Goal: Task Accomplishment & Management: Manage account settings

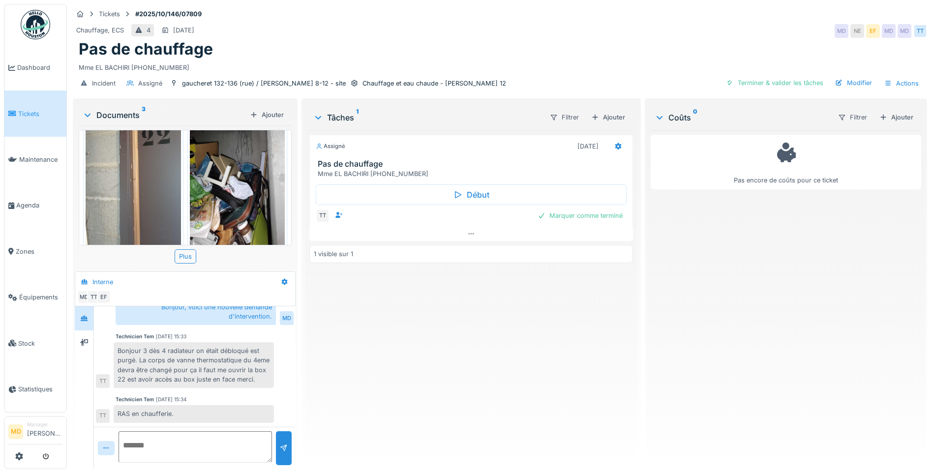
scroll to position [40, 0]
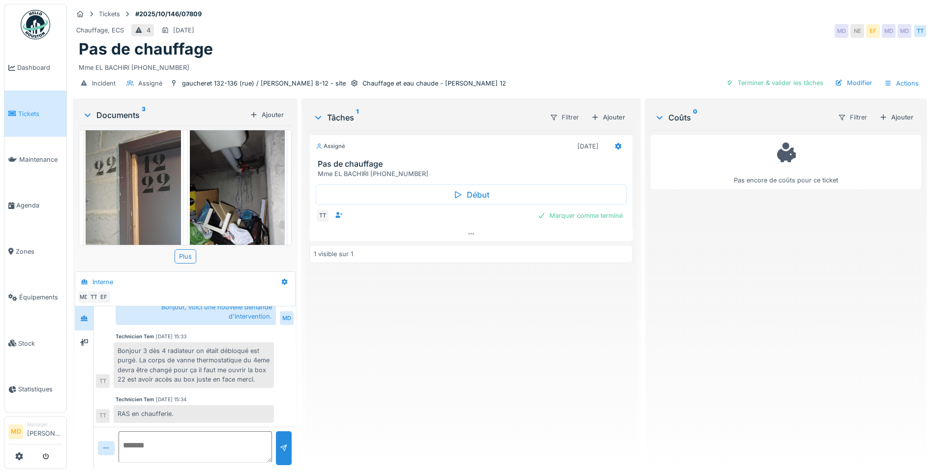
click at [220, 194] on img at bounding box center [237, 203] width 95 height 207
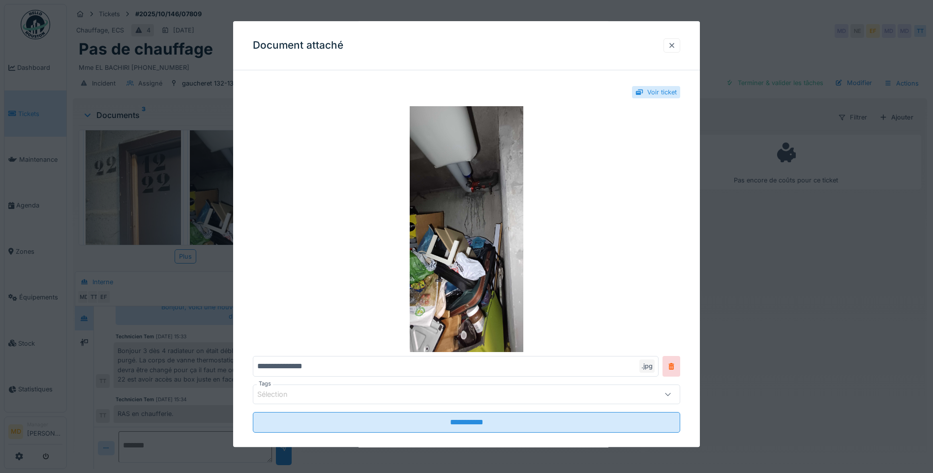
click at [677, 39] on div at bounding box center [672, 45] width 17 height 14
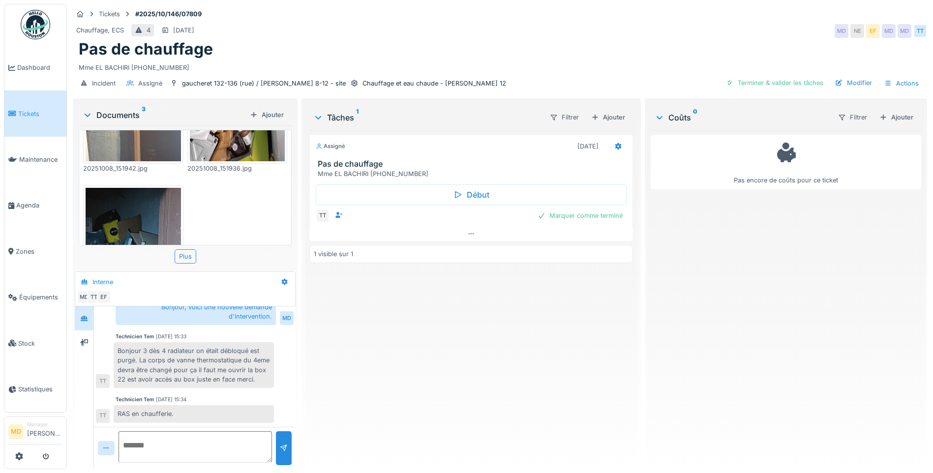
scroll to position [237, 0]
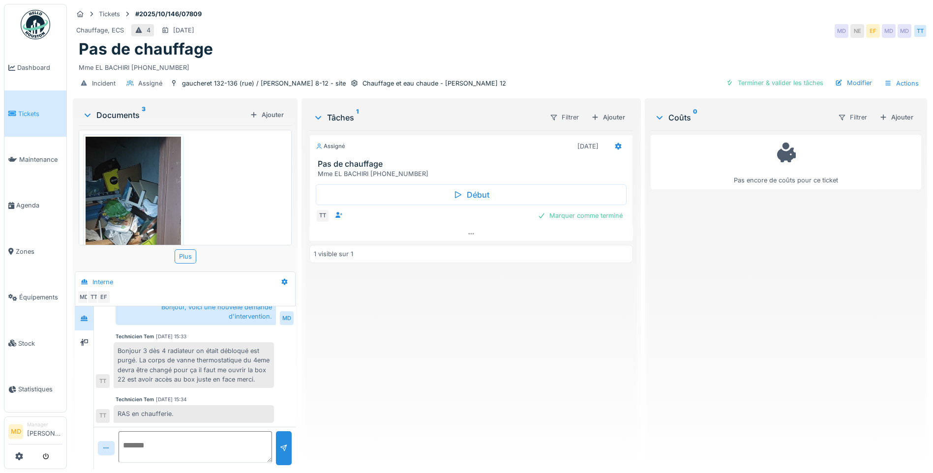
click at [148, 190] on img at bounding box center [133, 240] width 95 height 207
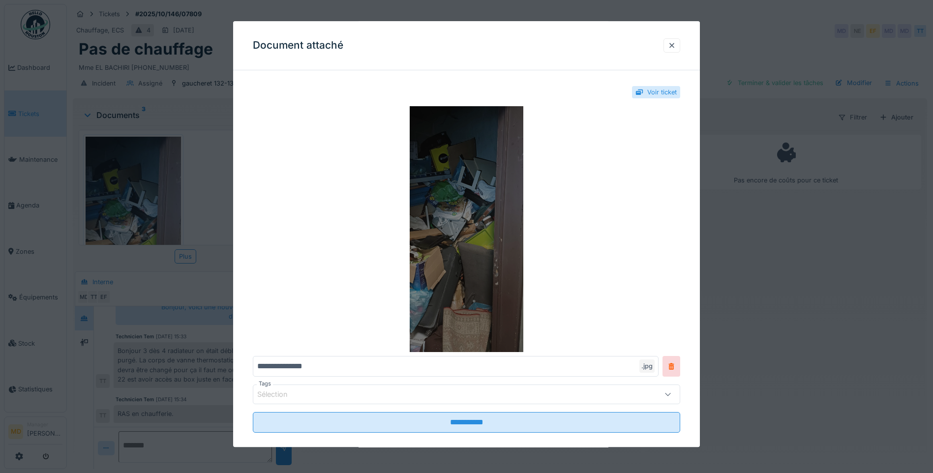
click at [410, 197] on img at bounding box center [466, 229] width 427 height 246
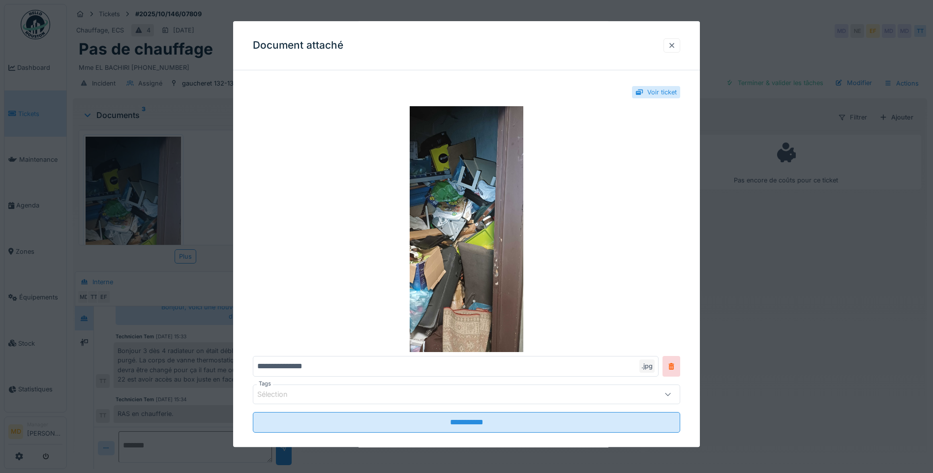
click at [671, 49] on div at bounding box center [672, 45] width 17 height 14
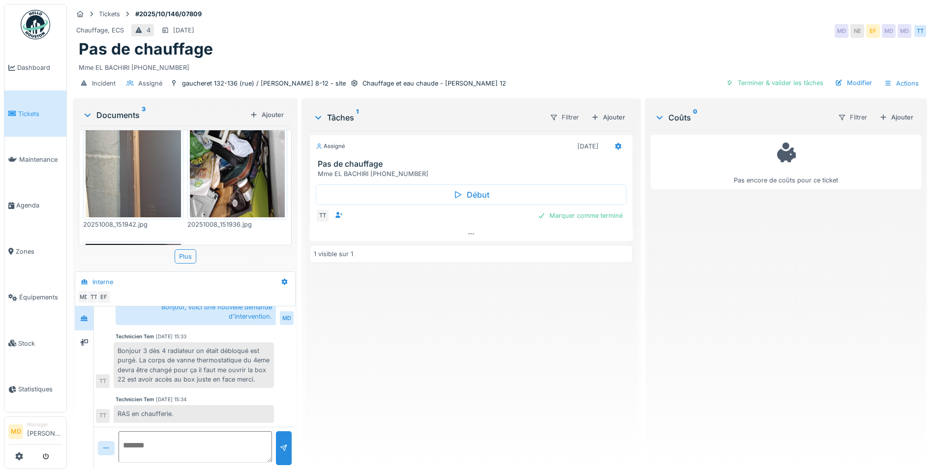
scroll to position [90, 0]
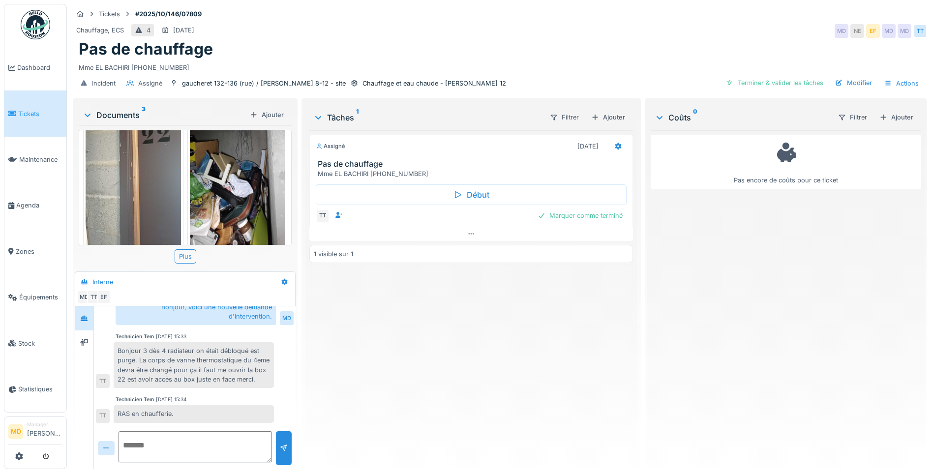
click at [201, 176] on img at bounding box center [237, 154] width 95 height 207
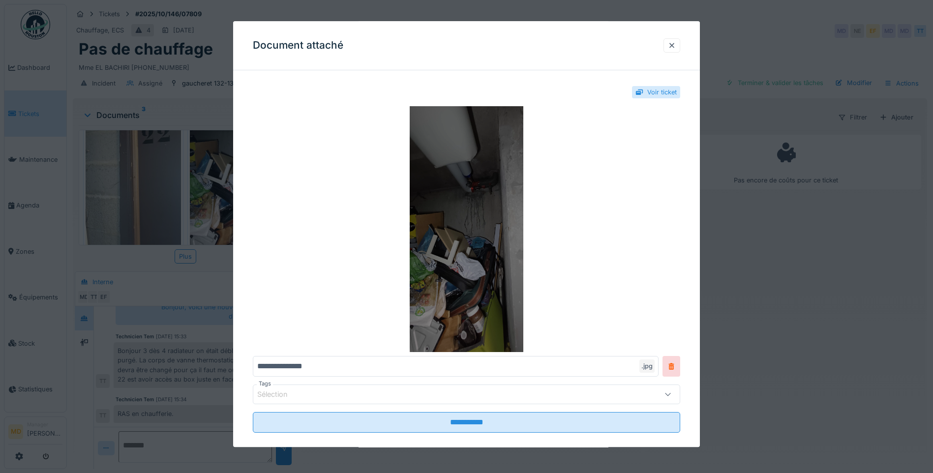
click at [482, 198] on img at bounding box center [466, 229] width 427 height 246
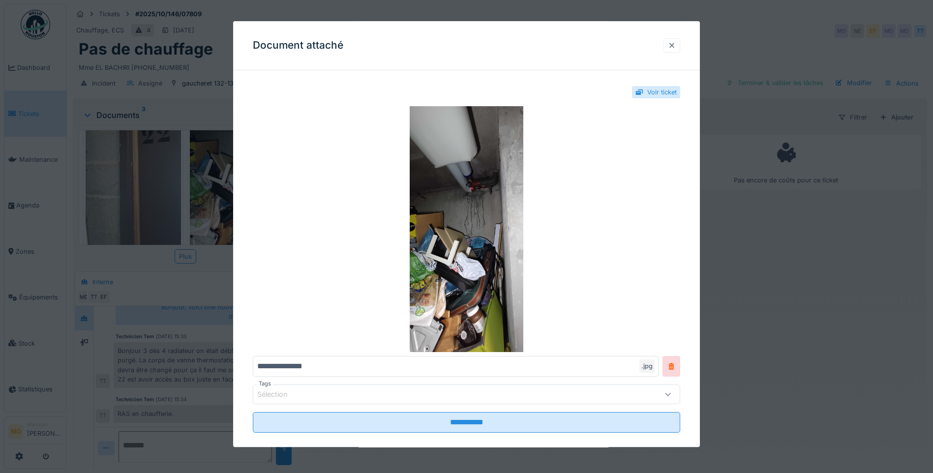
click at [672, 48] on div at bounding box center [672, 45] width 8 height 9
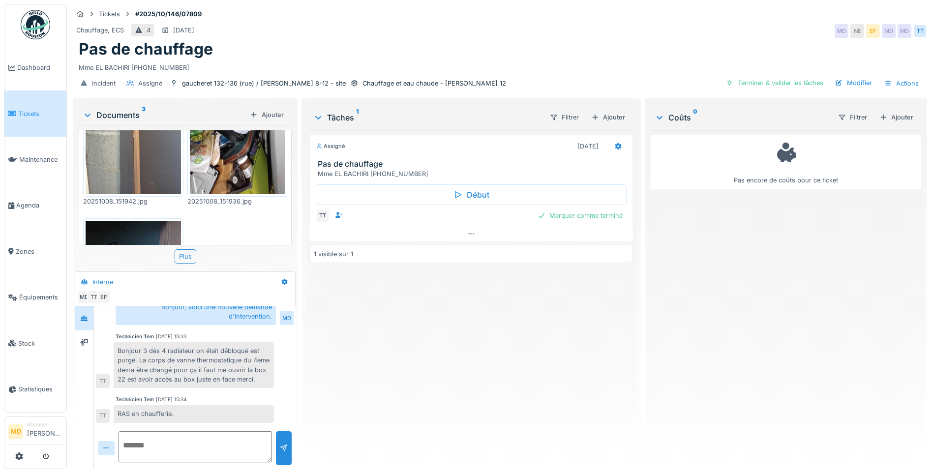
scroll to position [98, 0]
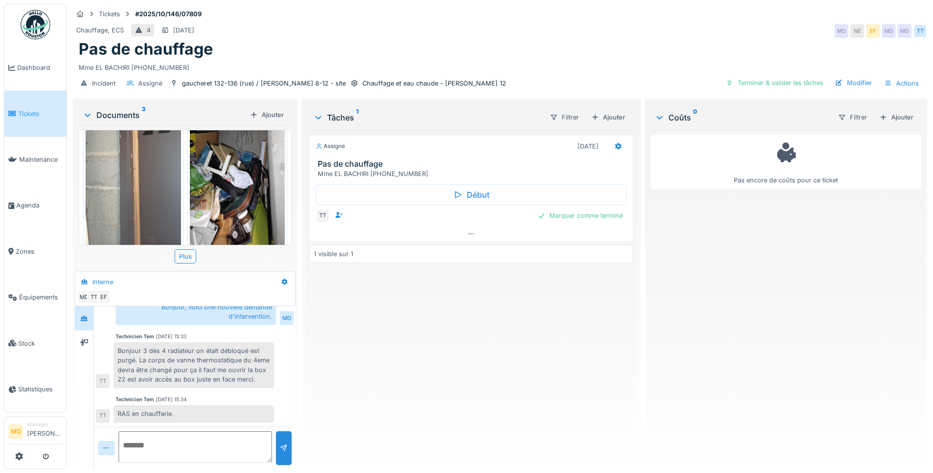
click at [133, 179] on img at bounding box center [133, 145] width 95 height 207
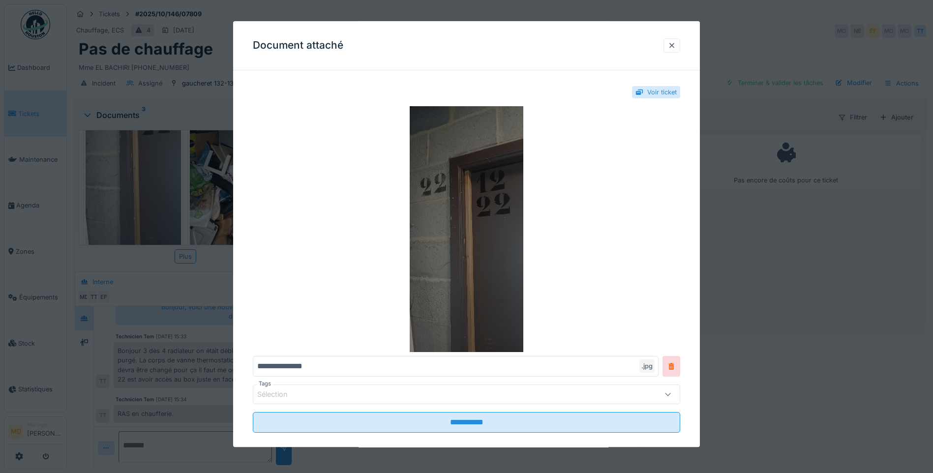
click at [465, 180] on img at bounding box center [466, 229] width 427 height 246
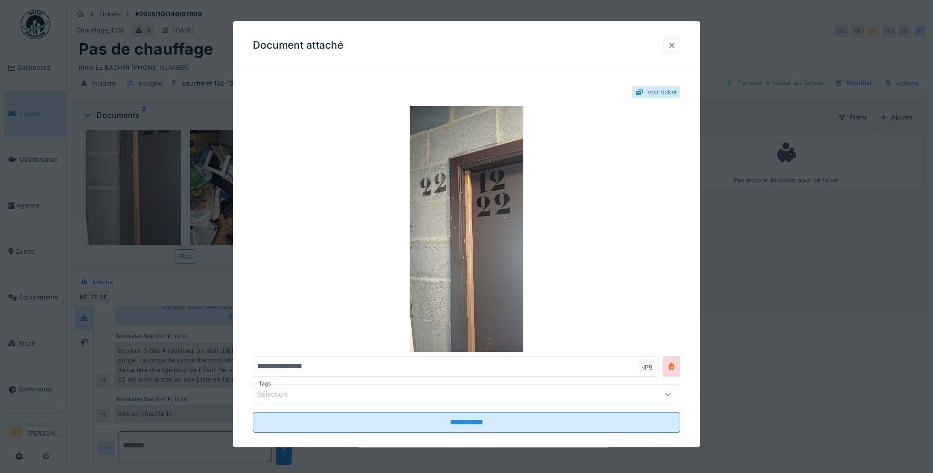
click at [680, 43] on div at bounding box center [672, 45] width 17 height 14
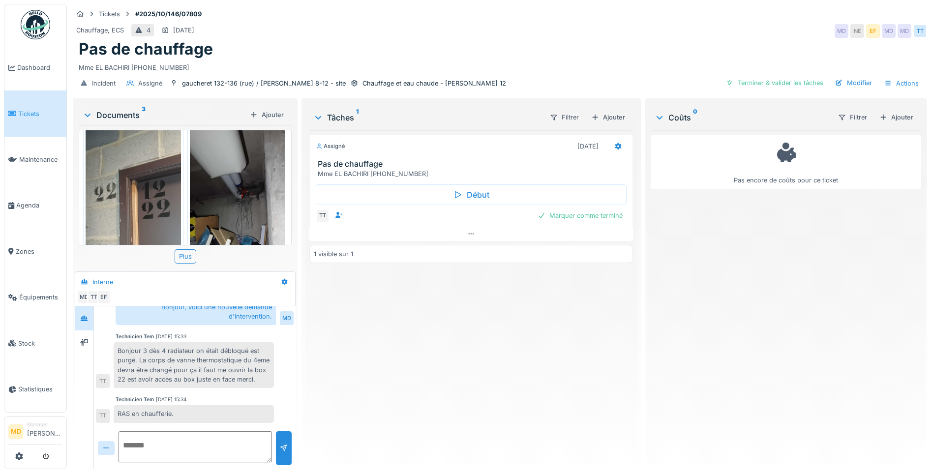
scroll to position [0, 0]
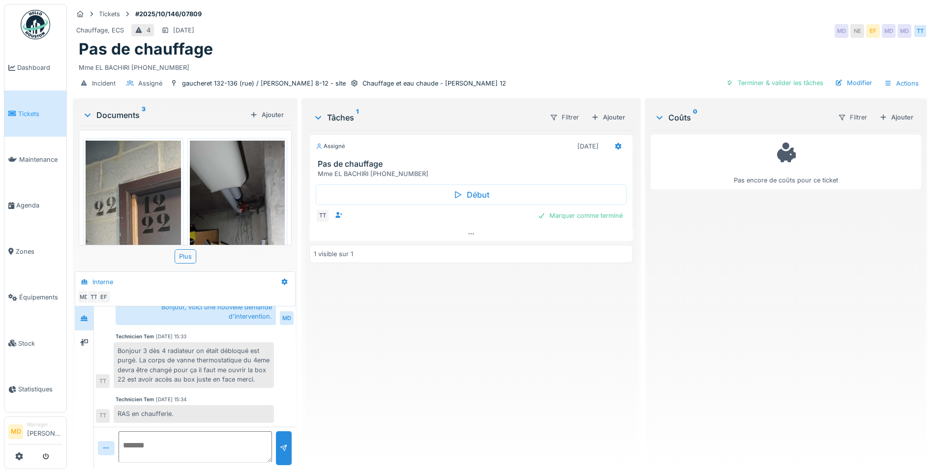
click at [246, 203] on img at bounding box center [237, 244] width 95 height 207
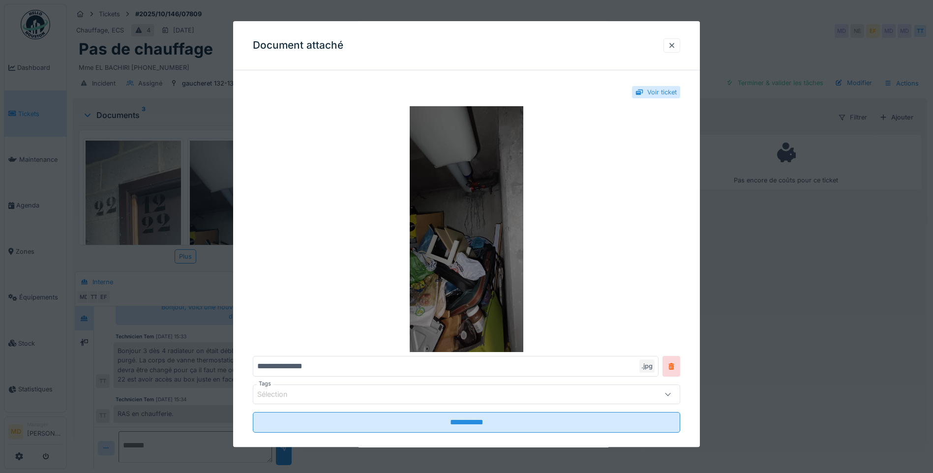
click at [479, 237] on img at bounding box center [466, 229] width 427 height 246
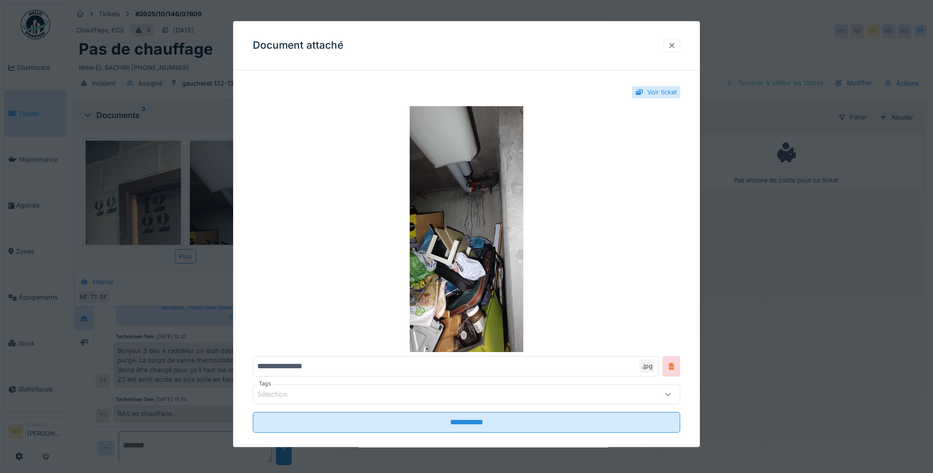
click at [673, 43] on div at bounding box center [672, 45] width 8 height 9
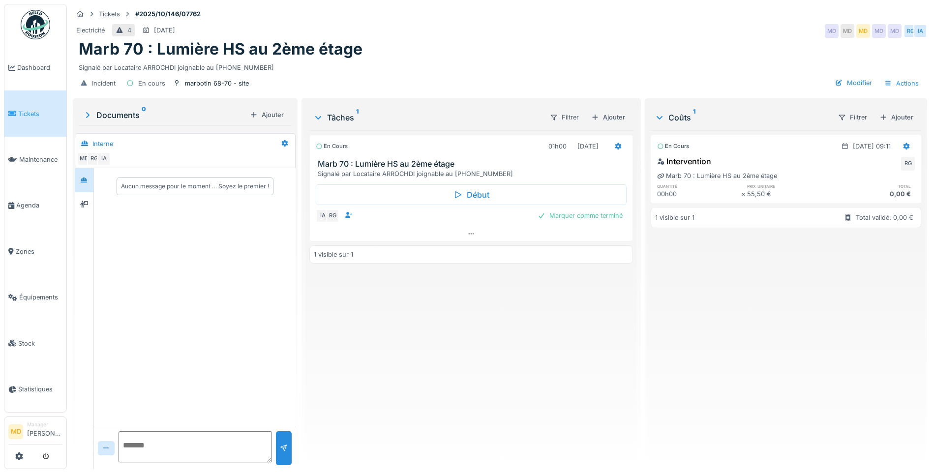
click at [94, 201] on div "Aucun message pour le moment … Soyez le premier !" at bounding box center [195, 186] width 202 height 37
click at [87, 201] on icon at bounding box center [84, 204] width 8 height 7
click at [87, 185] on div at bounding box center [84, 180] width 15 height 12
click at [849, 78] on div "Modifier" at bounding box center [853, 82] width 45 height 13
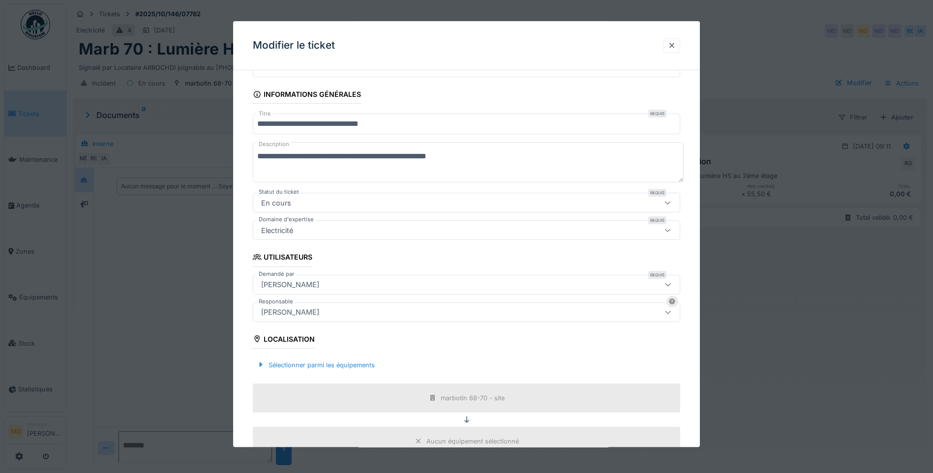
click at [302, 287] on div "[PERSON_NAME]" at bounding box center [290, 284] width 66 height 11
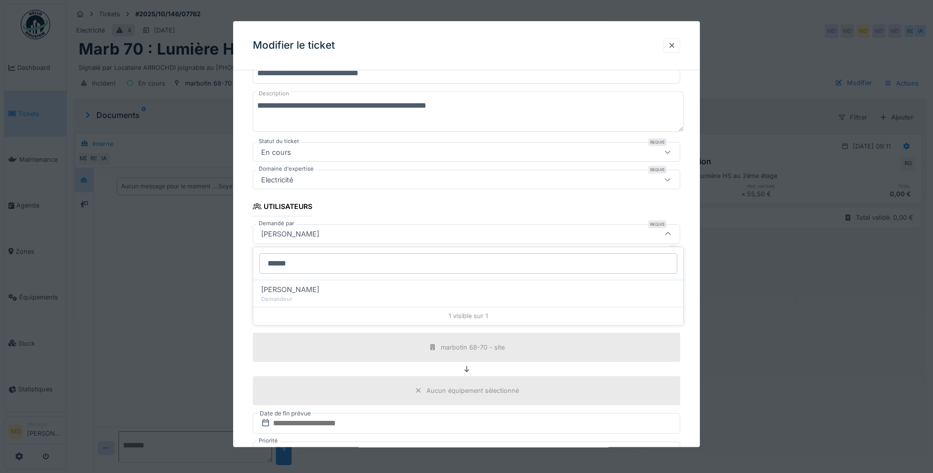
type input "******"
click at [302, 287] on span "Naima Arrochdi" at bounding box center [290, 289] width 58 height 11
type input "****"
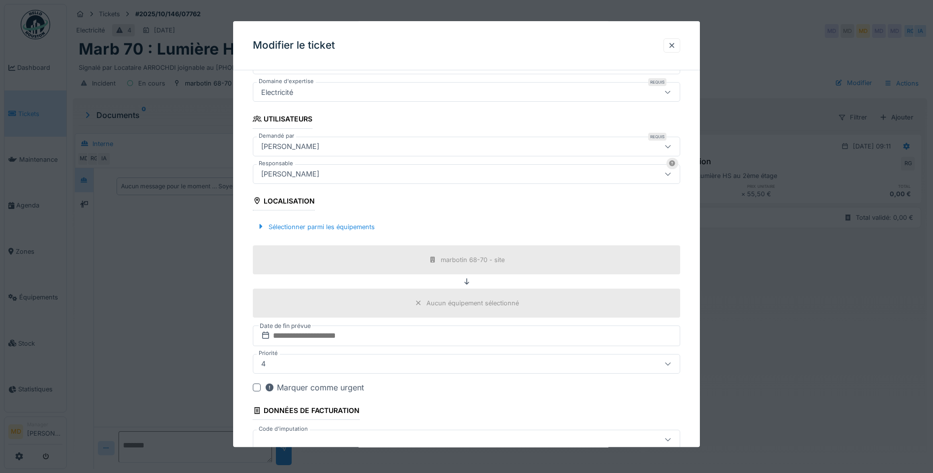
scroll to position [246, 0]
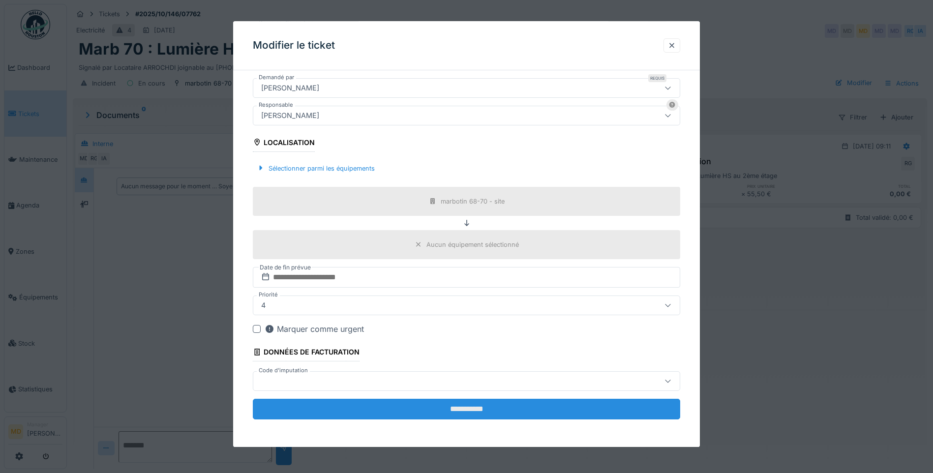
click at [424, 415] on input "**********" at bounding box center [466, 409] width 427 height 21
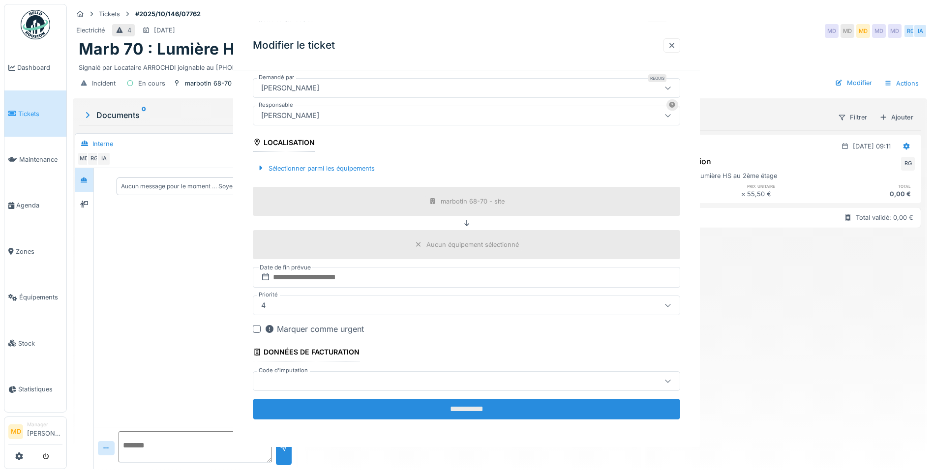
scroll to position [0, 0]
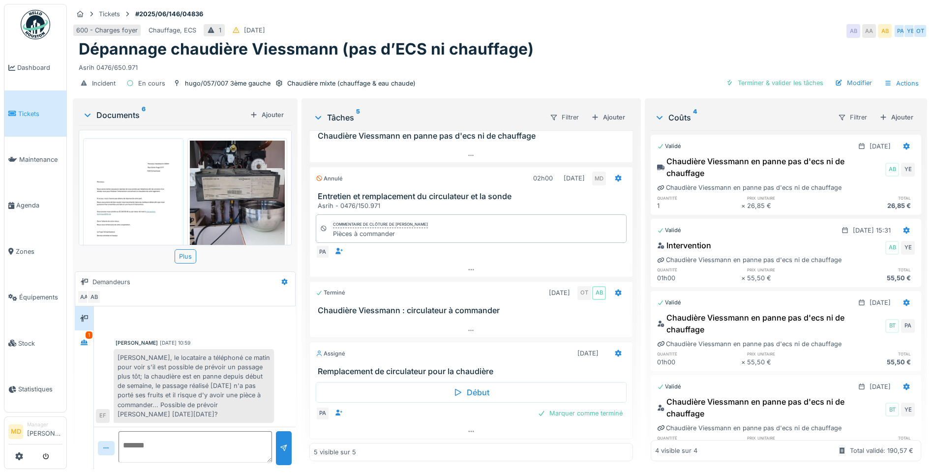
scroll to position [98, 0]
click at [88, 336] on div "1" at bounding box center [89, 335] width 7 height 7
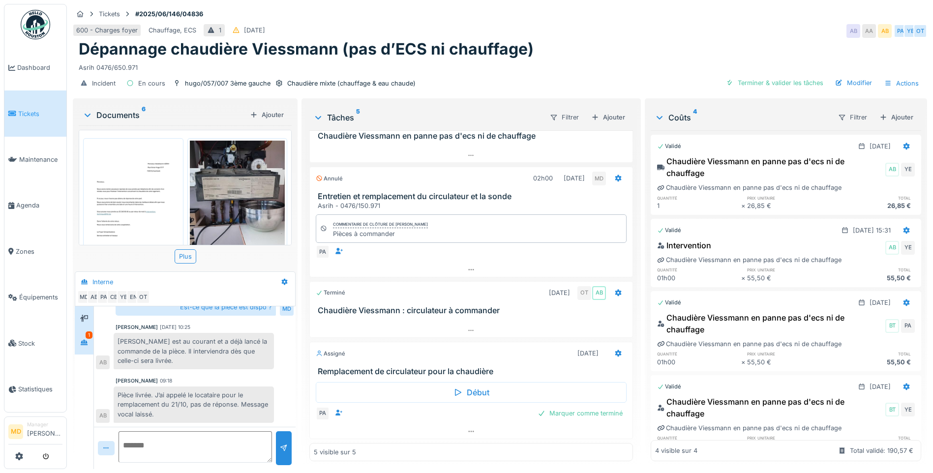
click at [86, 324] on div at bounding box center [84, 318] width 15 height 12
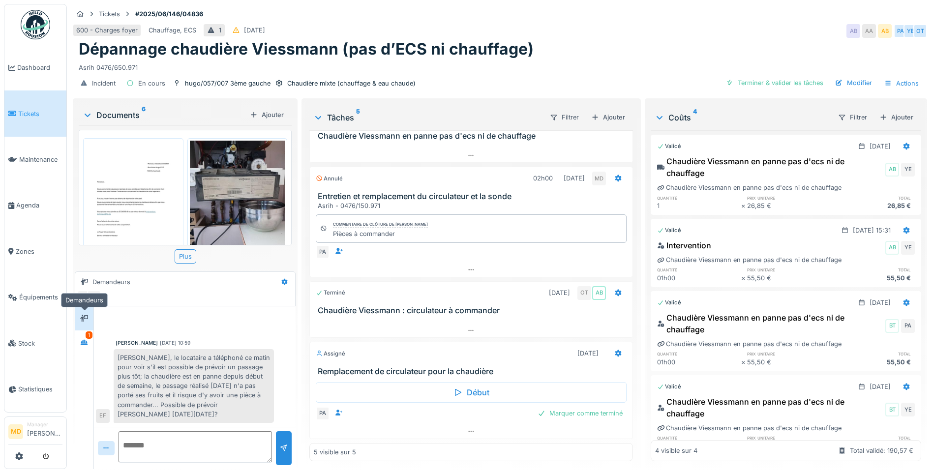
scroll to position [6, 0]
click at [478, 434] on div at bounding box center [471, 431] width 323 height 14
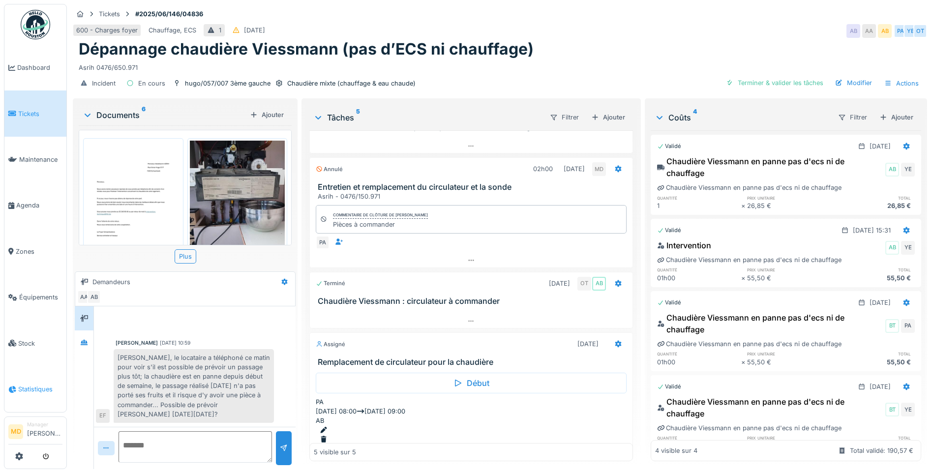
scroll to position [98, 0]
click at [79, 340] on div at bounding box center [84, 342] width 15 height 12
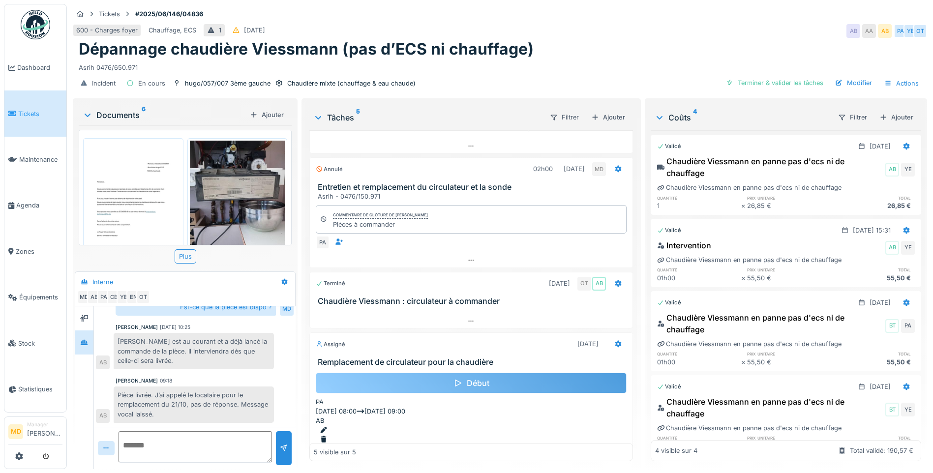
scroll to position [118, 0]
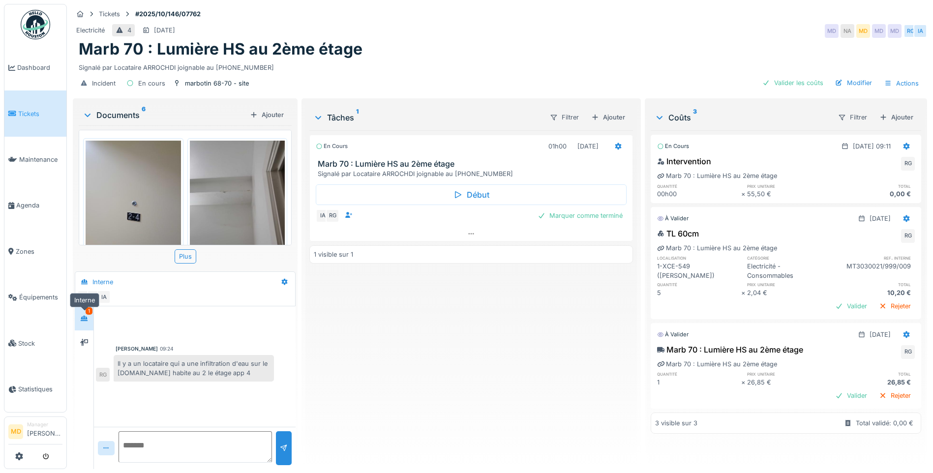
click at [79, 321] on div at bounding box center [84, 318] width 15 height 12
click at [85, 342] on icon at bounding box center [84, 342] width 8 height 6
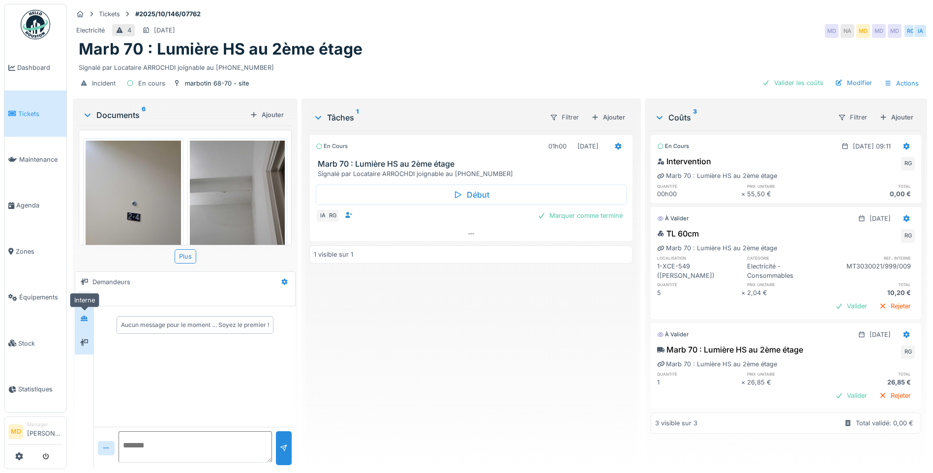
click at [86, 321] on icon at bounding box center [84, 318] width 8 height 6
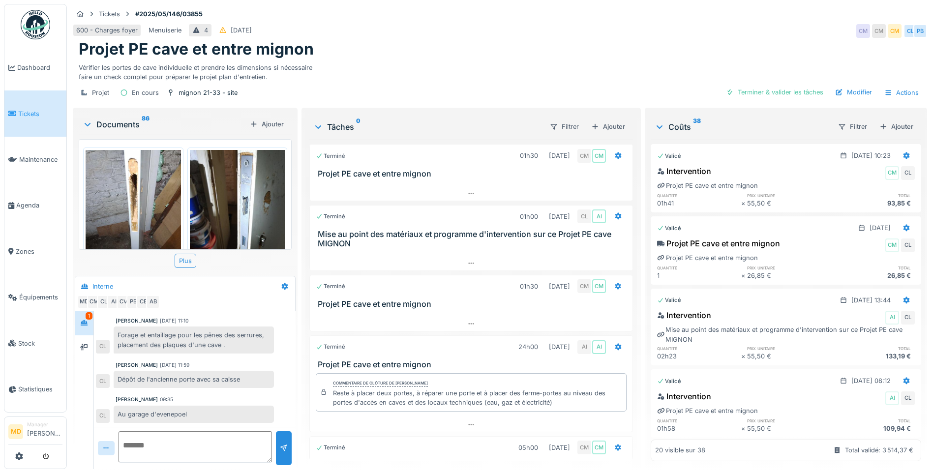
scroll to position [7, 0]
click at [83, 344] on icon at bounding box center [84, 347] width 8 height 7
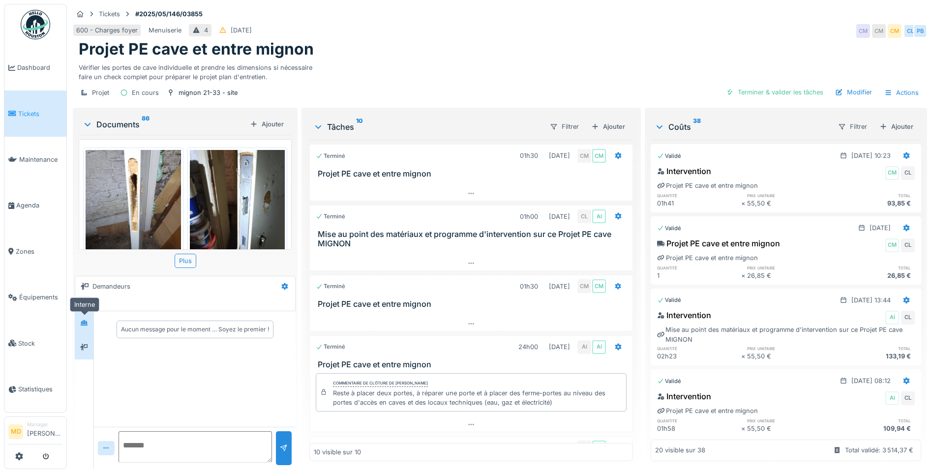
click at [83, 315] on div at bounding box center [84, 323] width 15 height 16
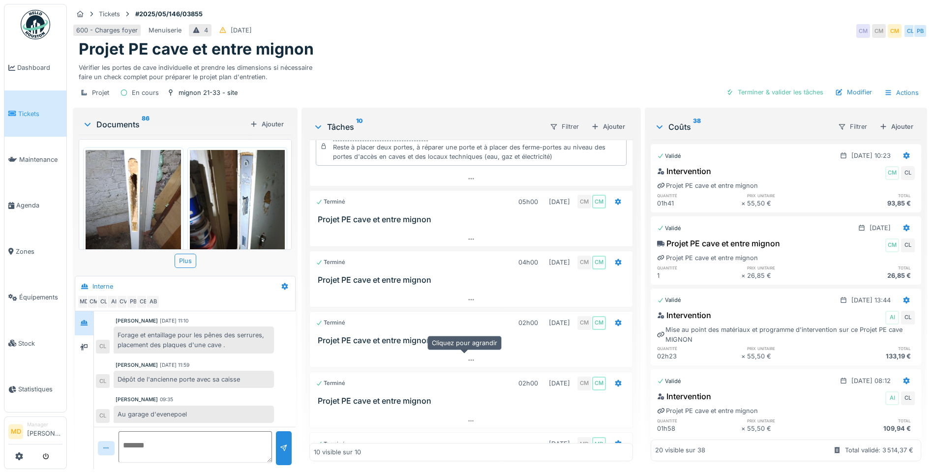
scroll to position [427, 0]
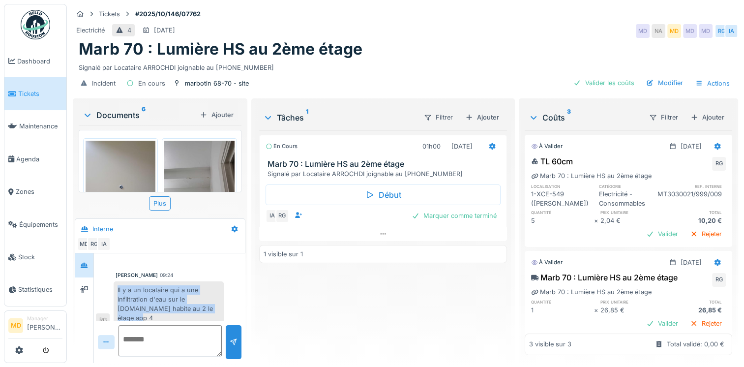
drag, startPoint x: 196, startPoint y: 308, endPoint x: 118, endPoint y: 286, distance: 81.6
click at [118, 286] on div "Il y a un locataire qui a une infiltration d'eau sur le plafond.Il habite au 2 …" at bounding box center [169, 304] width 110 height 46
drag, startPoint x: 118, startPoint y: 286, endPoint x: 129, endPoint y: 289, distance: 12.1
click at [129, 289] on div "Il y a un locataire qui a une infiltration d'eau sur le plafond.Il habite au 2 …" at bounding box center [169, 304] width 110 height 46
click at [134, 294] on div "Il y a un locataire qui a une infiltration d'eau sur le plafond.Il habite au 2 …" at bounding box center [169, 304] width 110 height 46
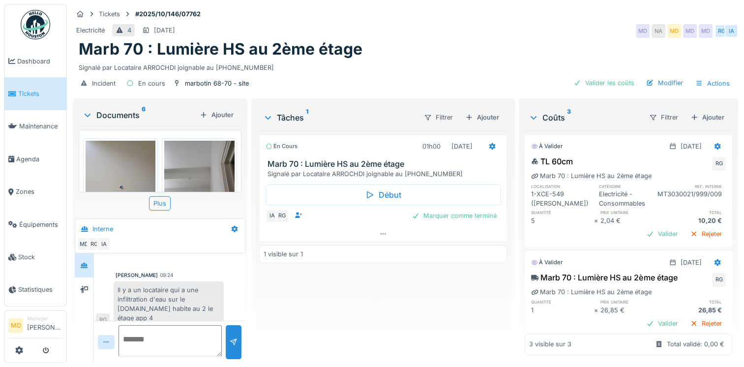
click at [192, 170] on img at bounding box center [199, 187] width 70 height 93
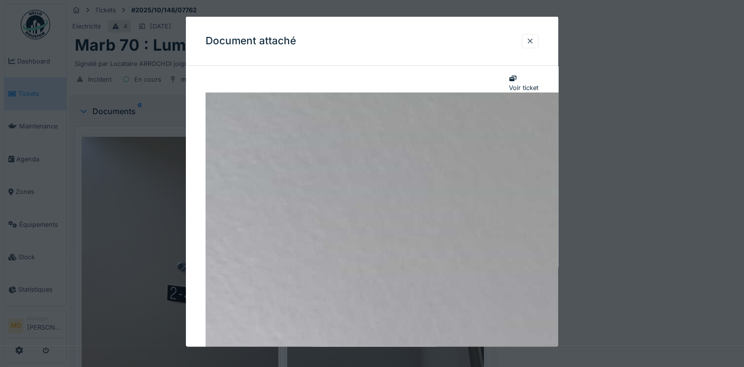
click at [532, 38] on div at bounding box center [530, 40] width 8 height 9
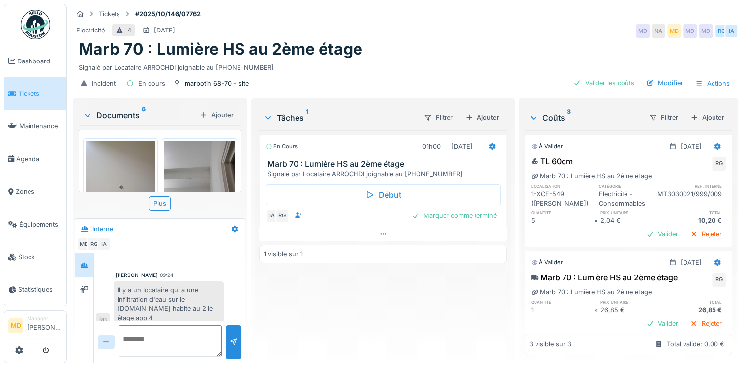
click at [195, 178] on img at bounding box center [199, 187] width 70 height 93
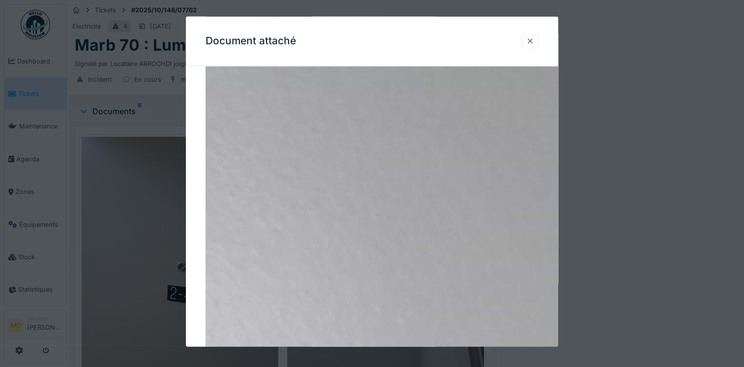
click at [531, 44] on div at bounding box center [530, 40] width 8 height 9
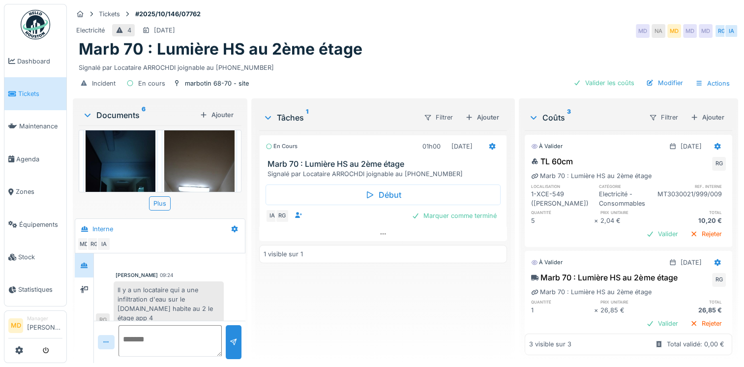
scroll to position [148, 0]
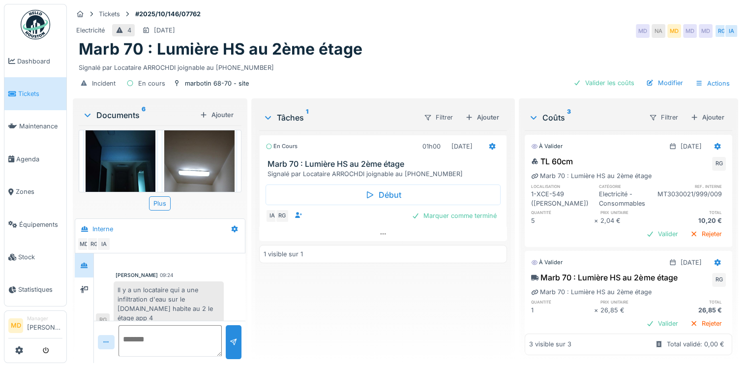
click at [177, 175] on img at bounding box center [199, 159] width 70 height 93
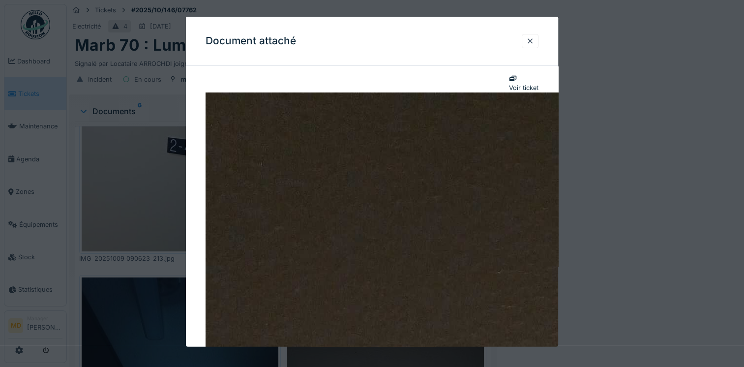
click at [529, 40] on div at bounding box center [530, 40] width 8 height 9
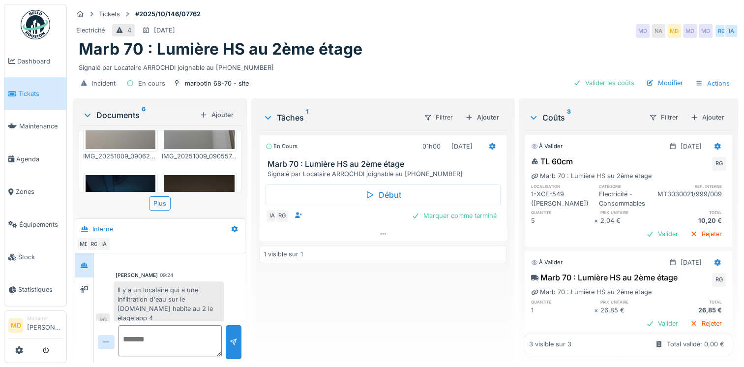
scroll to position [36, 0]
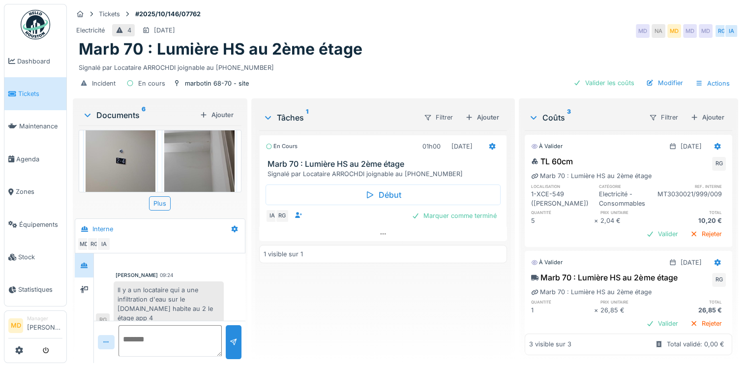
click at [144, 154] on img at bounding box center [121, 151] width 70 height 93
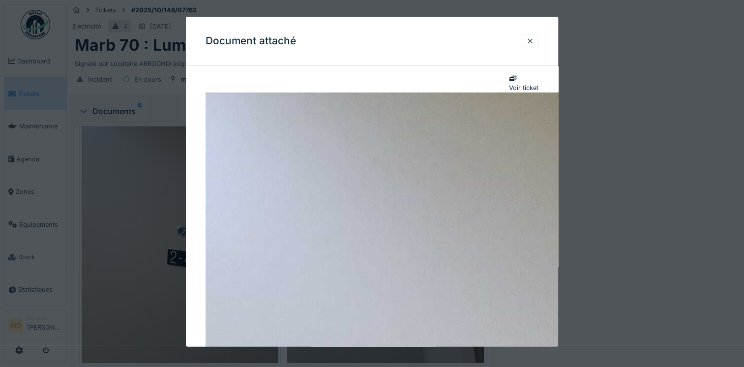
click at [534, 43] on div at bounding box center [530, 40] width 8 height 9
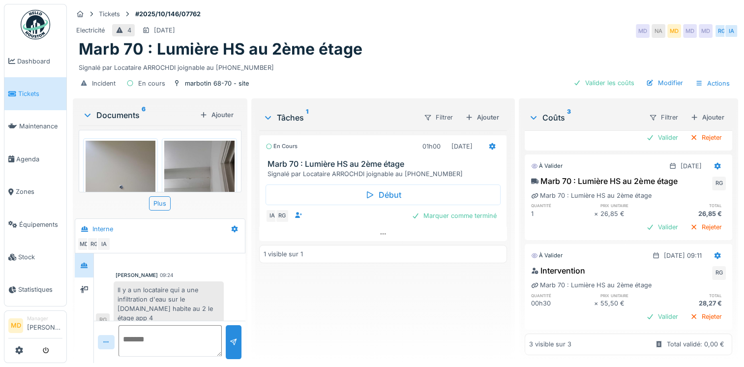
scroll to position [108, 0]
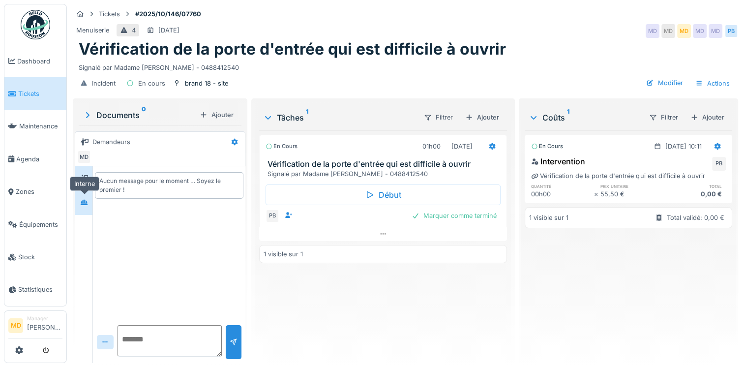
click at [81, 200] on icon at bounding box center [84, 202] width 8 height 6
click at [83, 181] on div at bounding box center [84, 178] width 8 height 9
